Goal: Transaction & Acquisition: Purchase product/service

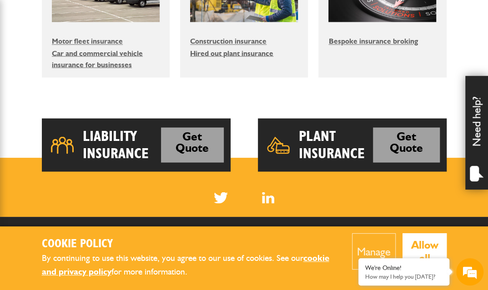
click at [346, 149] on h2 "Plant Insurance" at bounding box center [336, 144] width 75 height 35
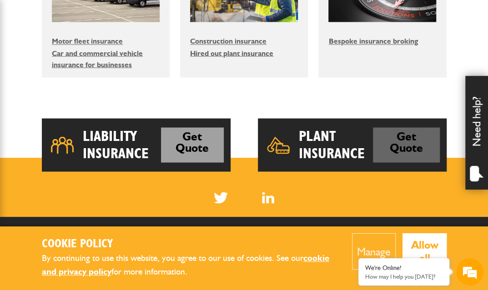
click at [377, 150] on link "Get Quote" at bounding box center [406, 144] width 66 height 35
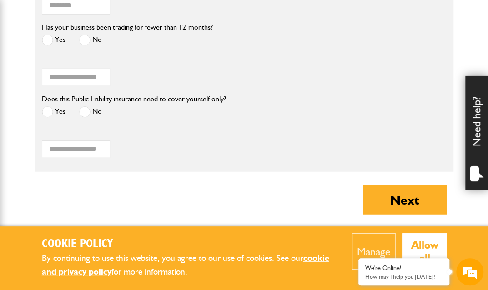
scroll to position [936, 0]
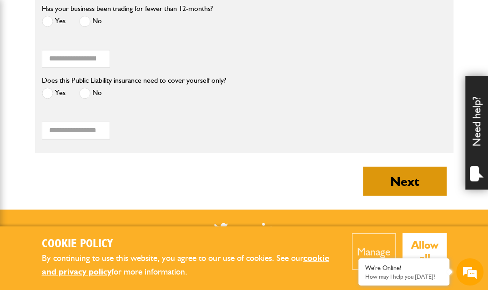
click at [379, 182] on button "Next" at bounding box center [405, 181] width 84 height 29
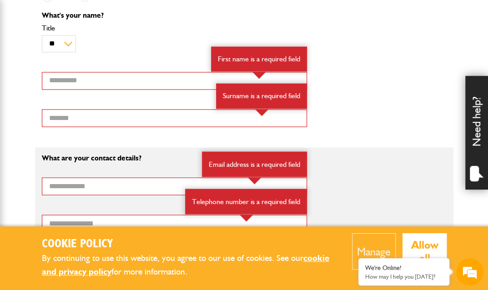
scroll to position [683, 0]
